Goal: Information Seeking & Learning: Learn about a topic

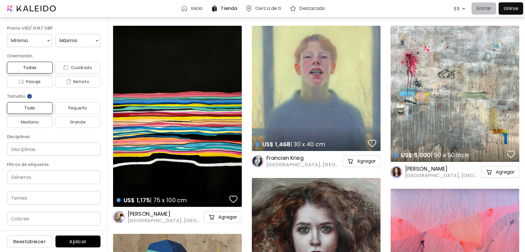
click at [485, 8] on p "Entrar" at bounding box center [484, 8] width 15 height 7
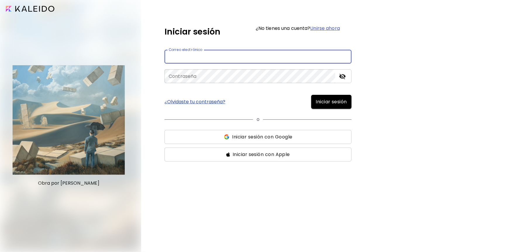
click at [253, 61] on input "email" at bounding box center [258, 57] width 187 height 14
click at [271, 139] on span "Iniciar sesión con Google" at bounding box center [262, 136] width 60 height 7
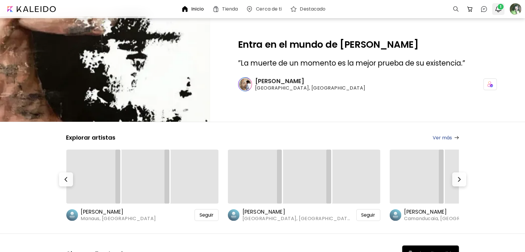
click at [498, 10] on img "button" at bounding box center [498, 9] width 7 height 7
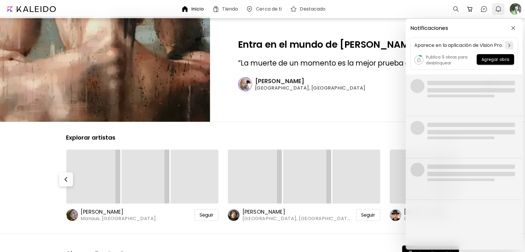
click at [498, 10] on div "Notificaciones Aparece en la aplicación de Vision Pro. Publica 9 obras para des…" at bounding box center [262, 126] width 525 height 252
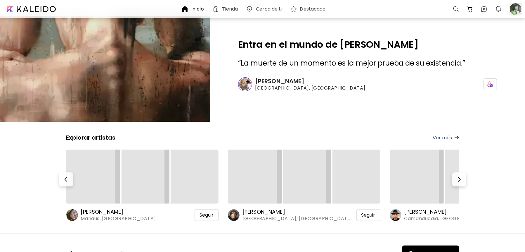
click at [511, 10] on div at bounding box center [515, 9] width 13 height 13
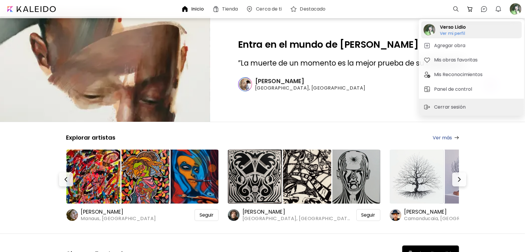
click at [450, 32] on h6 "Ver mi perfil" at bounding box center [453, 33] width 26 height 5
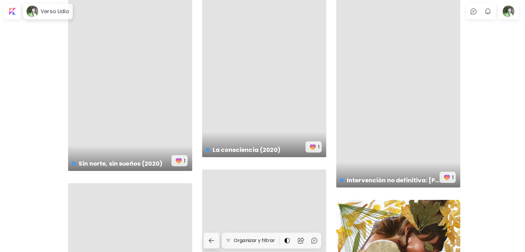
scroll to position [29, 0]
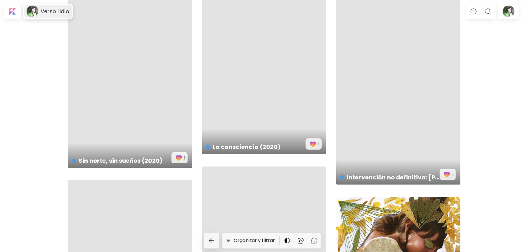
click at [41, 12] on h6 "Verso Lidio" at bounding box center [55, 11] width 29 height 7
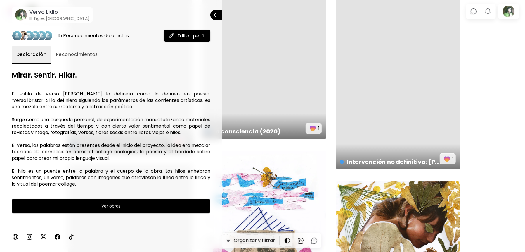
scroll to position [60, 0]
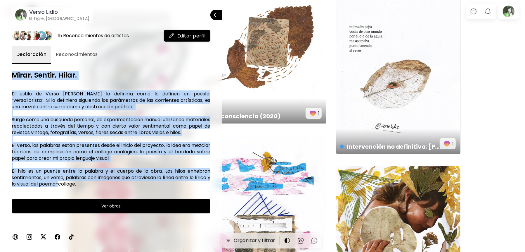
drag, startPoint x: 10, startPoint y: 73, endPoint x: 89, endPoint y: 183, distance: 135.5
click at [89, 183] on div "15 Reconocimientos de artistas Editar perfil Declaración Reconocimientos Mirar.…" at bounding box center [111, 137] width 222 height 229
drag, startPoint x: 89, startPoint y: 183, endPoint x: 64, endPoint y: 160, distance: 33.9
copy div "Mirar. Sentir. Hilar. El estilo de Verso [PERSON_NAME] lo definiría como lo def…"
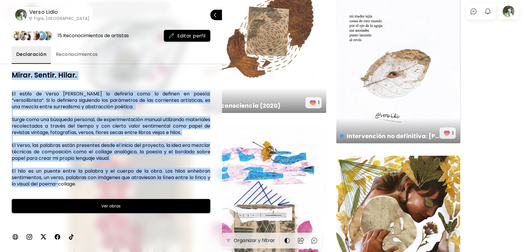
click at [165, 229] on div at bounding box center [111, 235] width 199 height 19
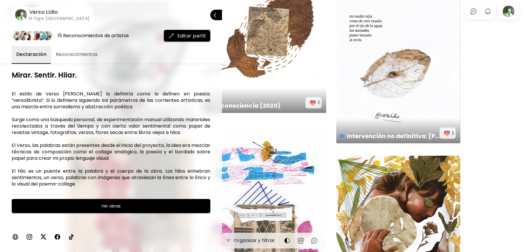
click at [511, 68] on div at bounding box center [262, 126] width 525 height 252
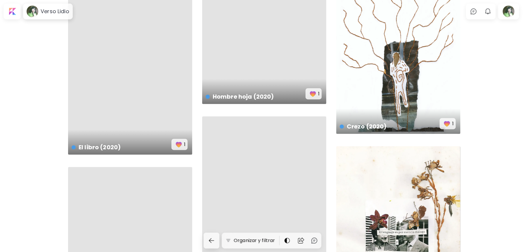
scroll to position [1073, 0]
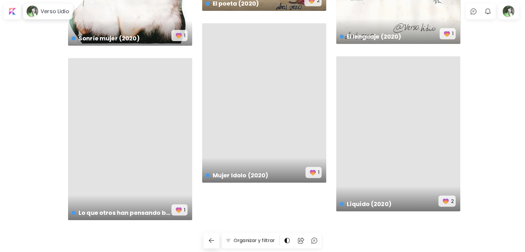
click at [397, 134] on div "Líquido (2020) preview 2" at bounding box center [398, 133] width 124 height 155
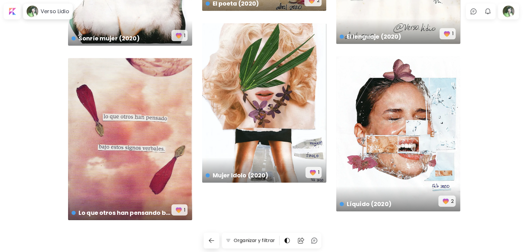
click at [409, 135] on div "Líquido (2020) preview 2" at bounding box center [398, 133] width 124 height 155
click at [394, 94] on div "Líquido (2020) preview 2" at bounding box center [398, 133] width 124 height 155
click at [422, 126] on div "Líquido (2020) preview 2" at bounding box center [398, 133] width 124 height 155
click at [393, 106] on div "Líquido (2020) preview 2" at bounding box center [398, 133] width 124 height 155
click at [388, 67] on div "Líquido (2020) preview 2" at bounding box center [398, 133] width 124 height 155
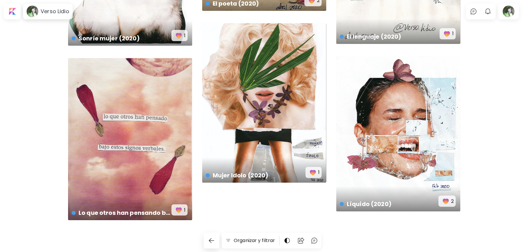
click at [390, 104] on div "Líquido (2020) preview 2" at bounding box center [398, 133] width 124 height 155
click at [380, 108] on div "Líquido (2020) preview 2" at bounding box center [398, 133] width 124 height 155
click at [122, 157] on div "Lo que otros han pensando bajo estos signos verbales (2020) preview 1" at bounding box center [130, 139] width 124 height 162
click at [406, 102] on div "Líquido (2020) CA$ 101 | No especificado 2" at bounding box center [398, 133] width 124 height 155
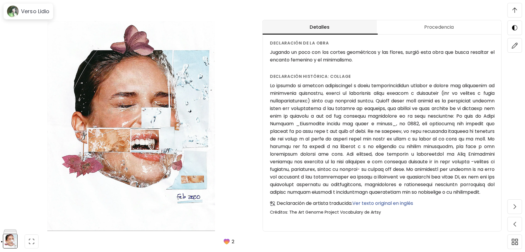
click at [409, 205] on span "Ver texto original en inglés" at bounding box center [382, 203] width 61 height 7
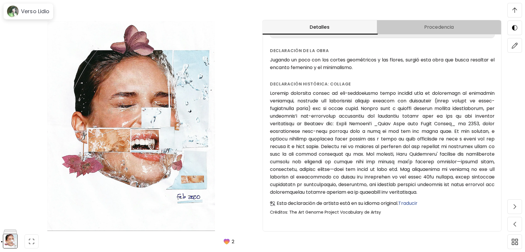
click at [442, 29] on span "Procedencia" at bounding box center [439, 27] width 117 height 7
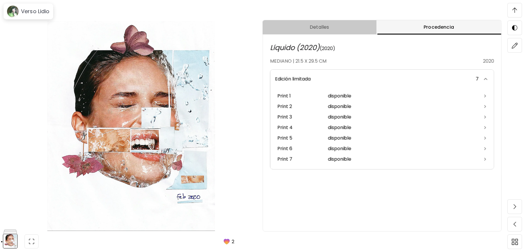
click at [309, 27] on span "Detalles" at bounding box center [319, 27] width 107 height 7
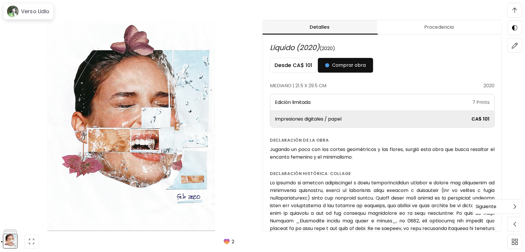
click at [513, 206] on span at bounding box center [515, 206] width 12 height 12
